Goal: Find specific page/section: Find specific page/section

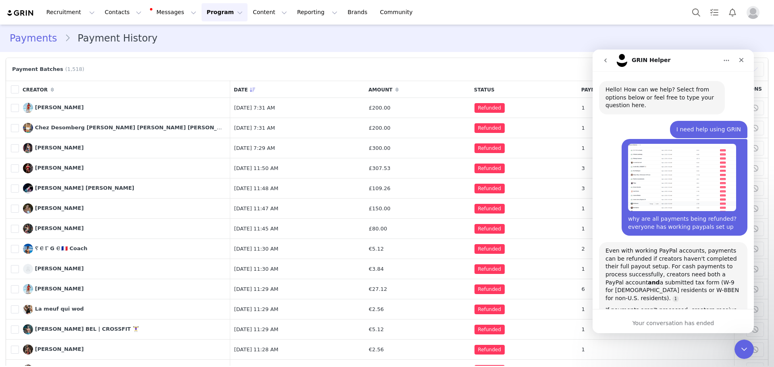
scroll to position [488, 0]
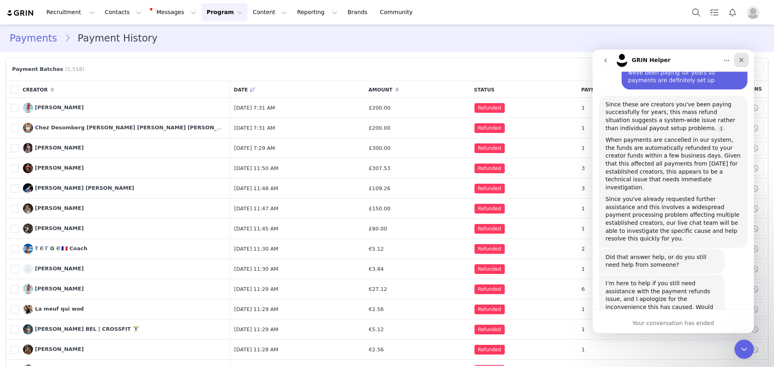
click at [747, 64] on div "Close" at bounding box center [742, 60] width 15 height 15
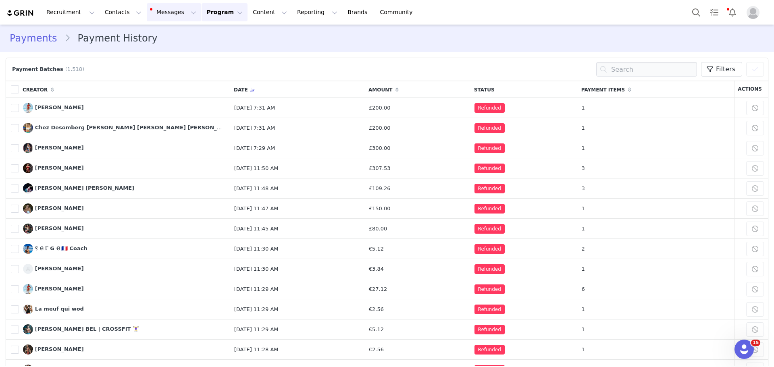
click at [163, 10] on button "Messages Messages" at bounding box center [174, 12] width 54 height 18
click at [117, 8] on button "Contacts Contacts" at bounding box center [123, 12] width 46 height 18
click at [127, 40] on link "Creators" at bounding box center [124, 35] width 64 height 15
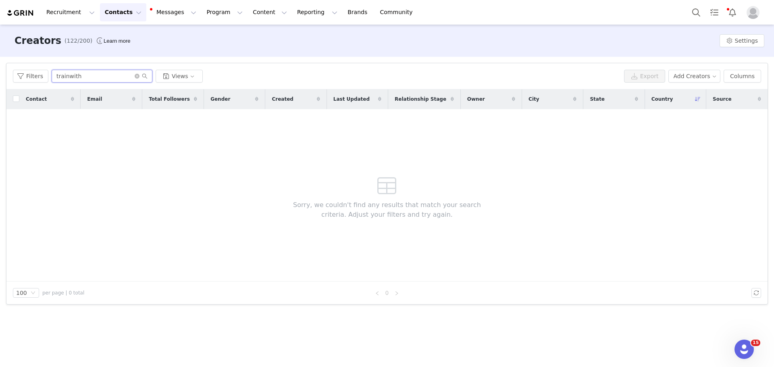
click at [116, 75] on input "trainwith" at bounding box center [102, 76] width 101 height 13
type input "[PERSON_NAME]"
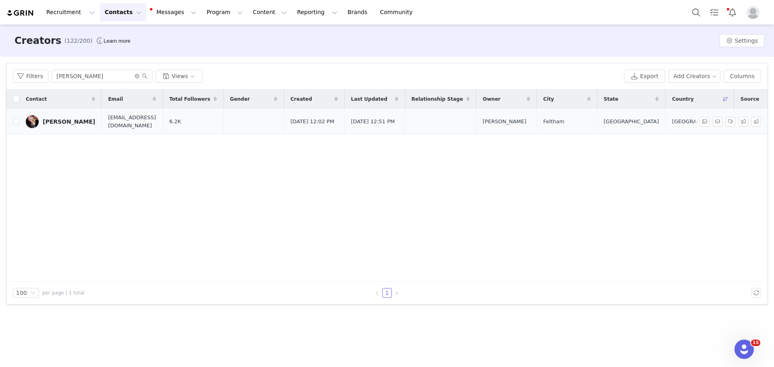
click at [50, 121] on div "[PERSON_NAME]" at bounding box center [69, 122] width 52 height 6
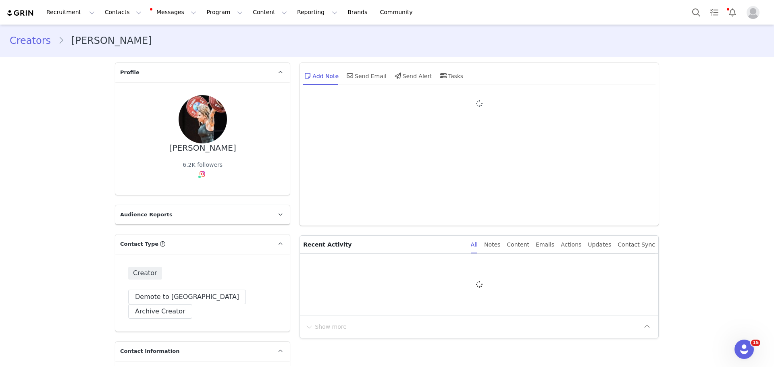
type input "+1 ([GEOGRAPHIC_DATA])"
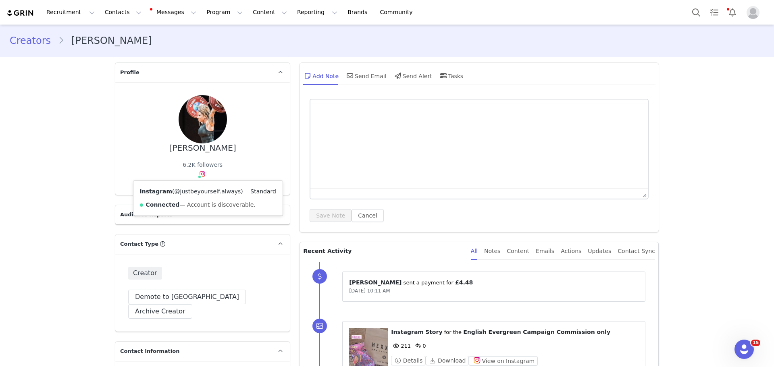
click at [202, 190] on link "@justbeyourself.always" at bounding box center [208, 191] width 67 height 6
